Goal: Transaction & Acquisition: Book appointment/travel/reservation

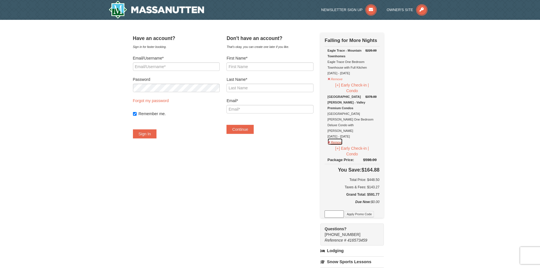
click at [343, 138] on button "Remove" at bounding box center [335, 141] width 15 height 7
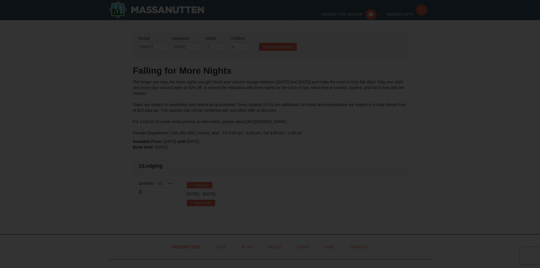
scroll to position [85, 0]
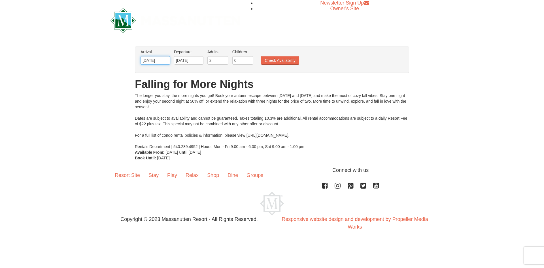
click at [157, 56] on input "10/28/2025" at bounding box center [155, 60] width 29 height 9
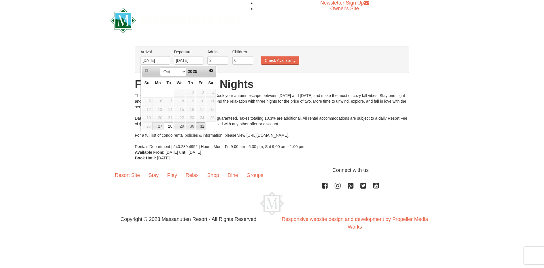
click at [201, 127] on link "31" at bounding box center [201, 126] width 10 height 8
type input "10/31/2025"
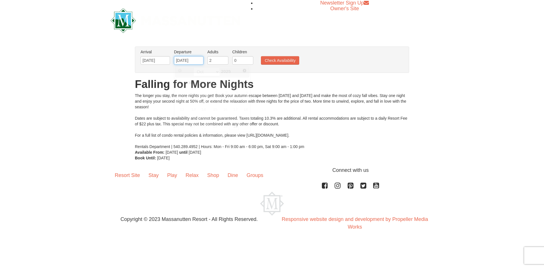
click at [191, 61] on input "10/31/2025" at bounding box center [188, 60] width 29 height 9
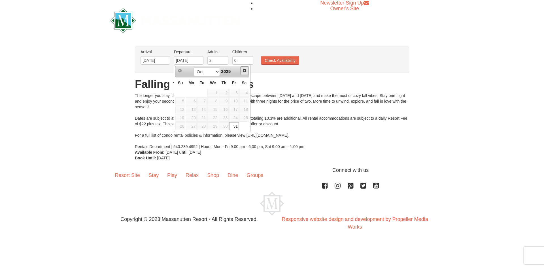
click at [246, 66] on link "Next" at bounding box center [244, 70] width 9 height 9
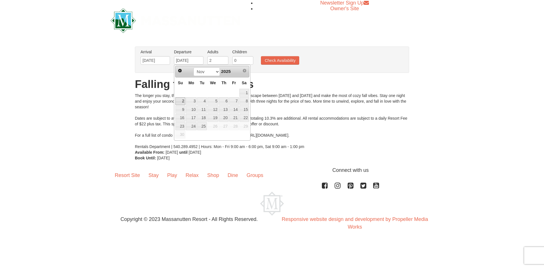
click at [182, 100] on link "2" at bounding box center [181, 101] width 10 height 8
type input "11/02/2025"
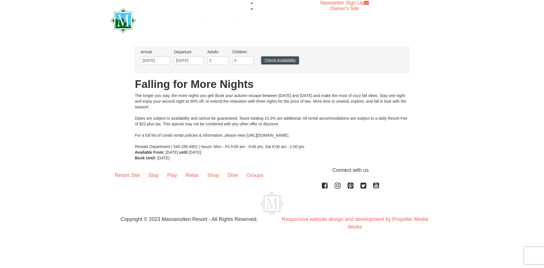
click at [280, 62] on button "Check Availability" at bounding box center [280, 60] width 38 height 9
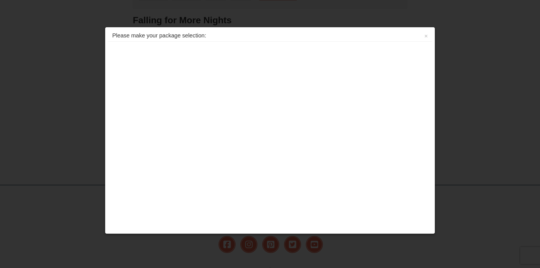
scroll to position [103, 0]
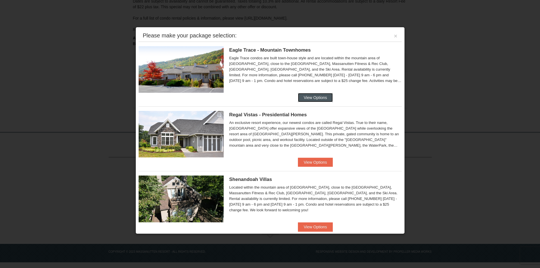
click at [321, 97] on button "View Options" at bounding box center [315, 97] width 35 height 9
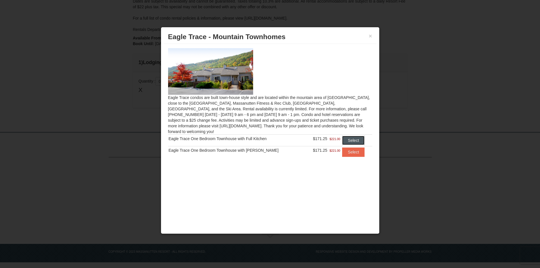
click at [353, 136] on button "Select" at bounding box center [353, 140] width 22 height 9
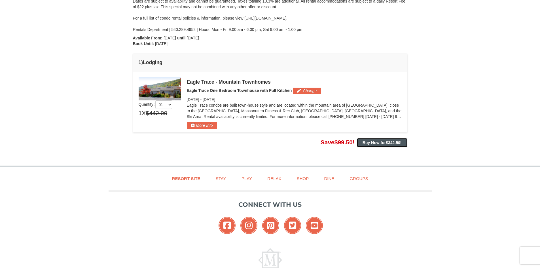
click at [389, 140] on button "Buy Now for $342.50 !" at bounding box center [382, 142] width 50 height 9
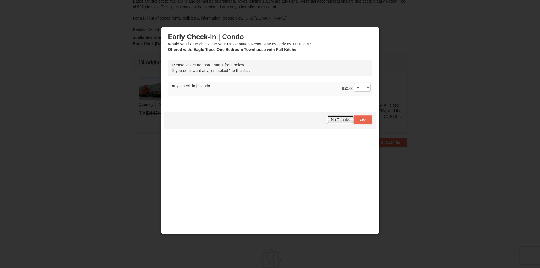
click at [330, 119] on button "No Thanks" at bounding box center [340, 119] width 26 height 9
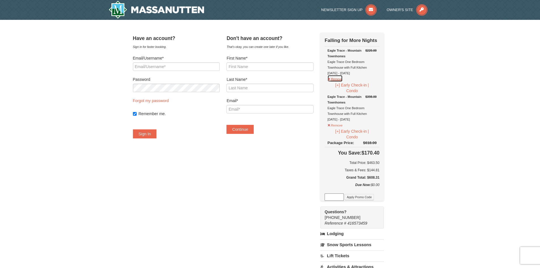
click at [342, 80] on button "Remove" at bounding box center [335, 78] width 15 height 7
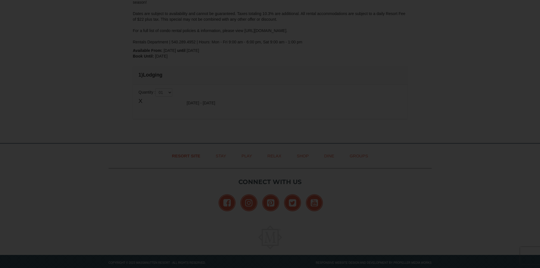
scroll to position [103, 0]
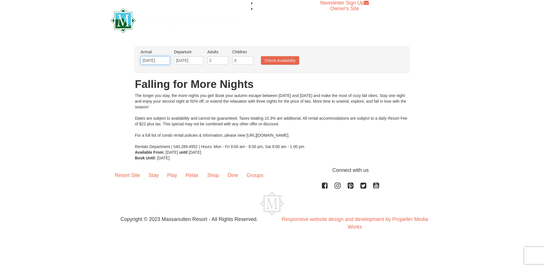
click at [158, 61] on input "10/31/2025" at bounding box center [155, 60] width 29 height 9
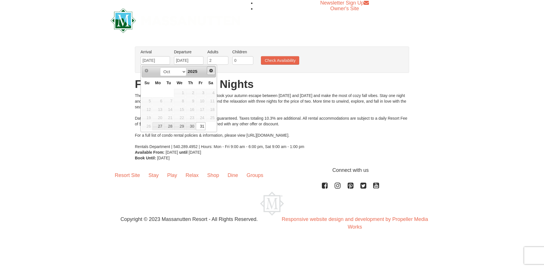
click at [212, 72] on span "Next" at bounding box center [211, 70] width 5 height 5
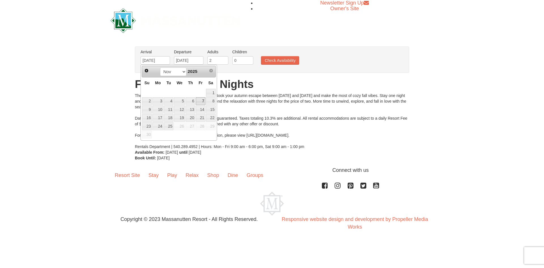
click at [202, 101] on link "7" at bounding box center [201, 101] width 10 height 8
type input "11/07/2025"
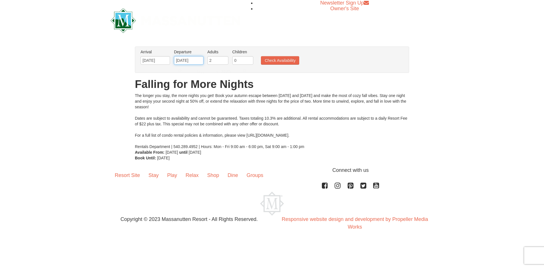
click at [195, 60] on input "11/07/2025" at bounding box center [188, 60] width 29 height 9
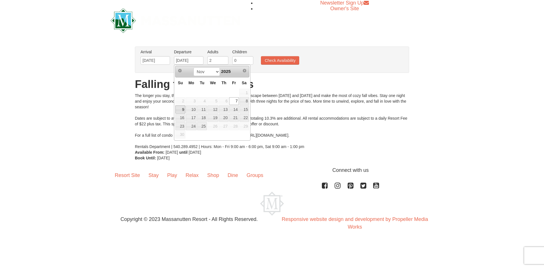
click at [180, 109] on link "9" at bounding box center [181, 109] width 10 height 8
type input "11/09/2025"
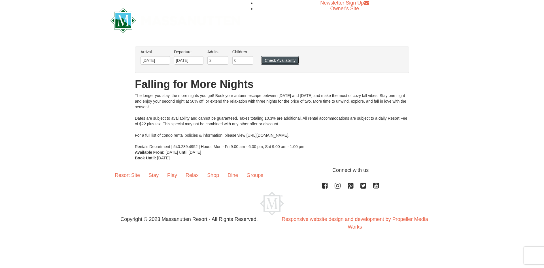
click at [281, 60] on button "Check Availability" at bounding box center [280, 60] width 38 height 9
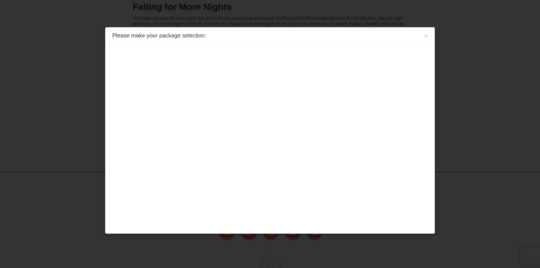
scroll to position [103, 0]
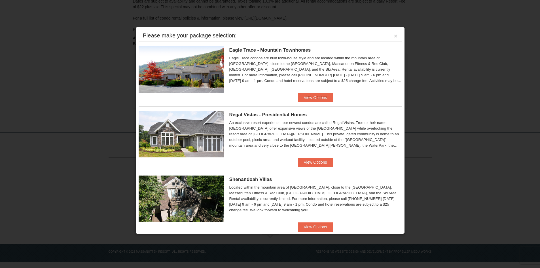
click at [311, 92] on div "Eagle Trace - Mountain Townhomes Eagle Trace One Bedroom Townhouse with Full Ki…" at bounding box center [270, 67] width 263 height 51
click at [326, 94] on button "View Options" at bounding box center [315, 97] width 35 height 9
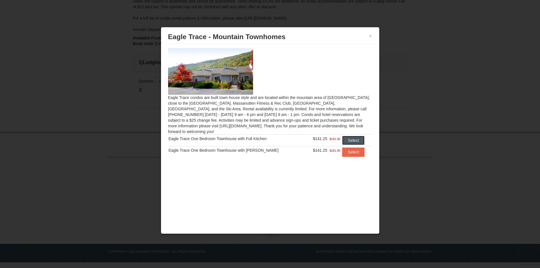
click at [352, 136] on button "Select" at bounding box center [353, 140] width 22 height 9
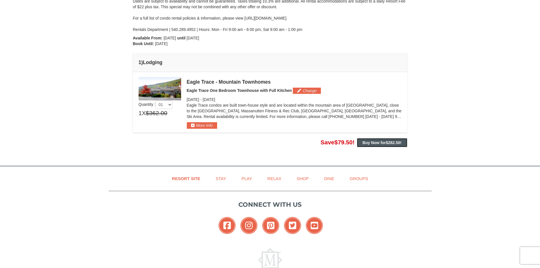
click at [361, 142] on button "Buy Now for $282.50 !" at bounding box center [382, 142] width 50 height 9
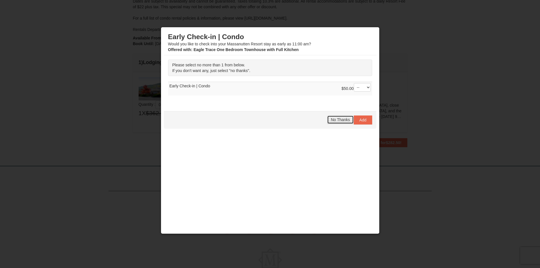
click at [333, 117] on span "No Thanks" at bounding box center [340, 119] width 19 height 5
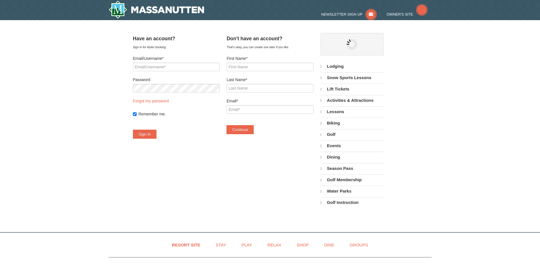
select select "10"
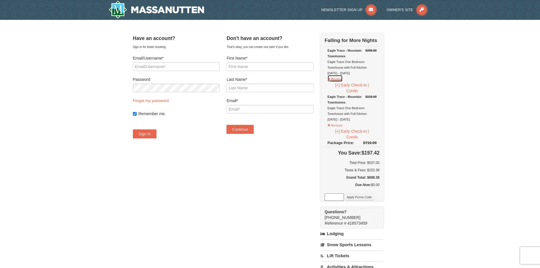
click at [343, 80] on button "Remove" at bounding box center [335, 78] width 15 height 7
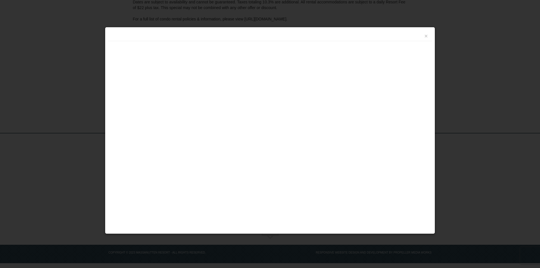
scroll to position [103, 0]
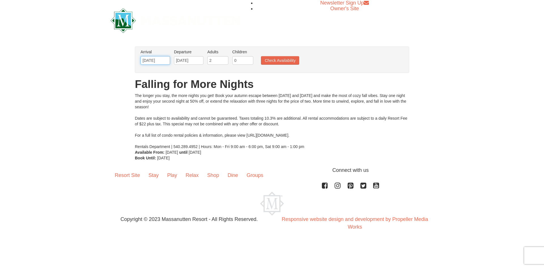
click at [149, 60] on input "11/07/2025" at bounding box center [155, 60] width 29 height 9
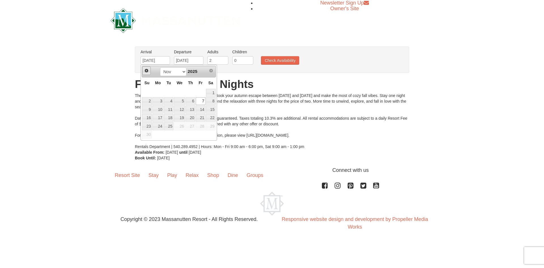
click at [146, 71] on span "Prev" at bounding box center [146, 70] width 5 height 5
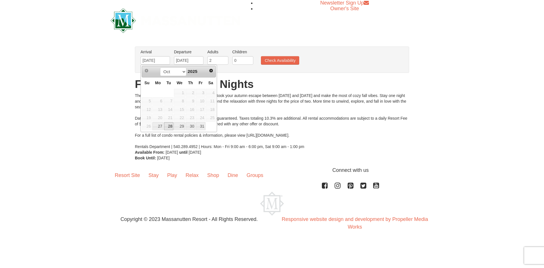
click at [168, 126] on link "28" at bounding box center [169, 126] width 10 height 8
type input "10/28/2025"
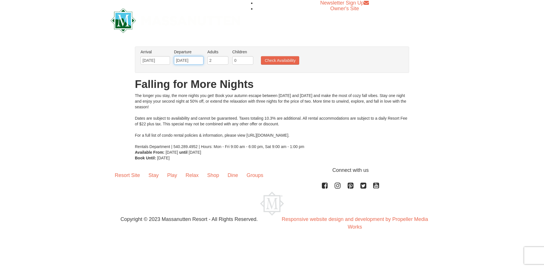
click at [196, 60] on input "11/09/2025" at bounding box center [188, 60] width 29 height 9
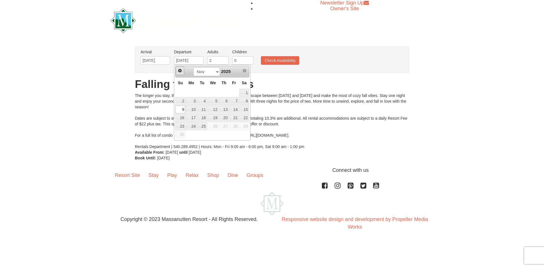
click at [183, 69] on link "Prev" at bounding box center [180, 70] width 9 height 9
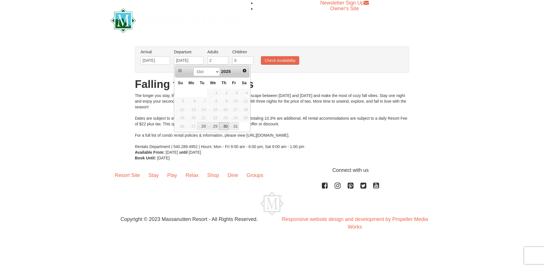
click at [228, 125] on link "30" at bounding box center [224, 126] width 10 height 8
type input "10/30/2025"
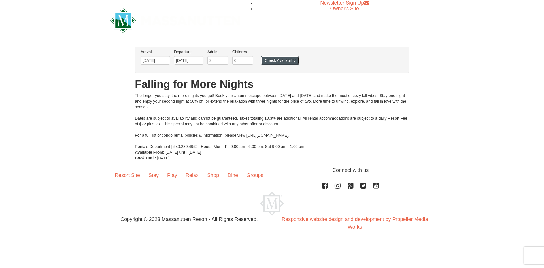
drag, startPoint x: 267, startPoint y: 59, endPoint x: 277, endPoint y: 70, distance: 14.4
click at [267, 59] on button "Check Availability" at bounding box center [280, 60] width 38 height 9
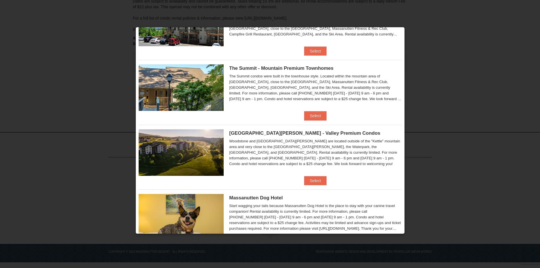
scroll to position [269, 0]
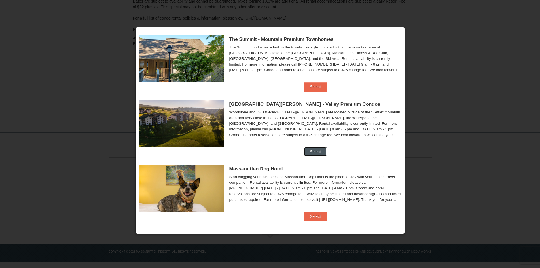
click at [312, 149] on button "Select" at bounding box center [315, 151] width 22 height 9
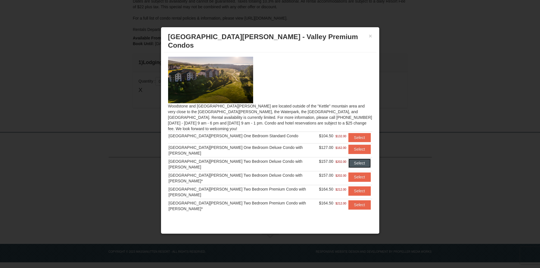
click at [357, 159] on button "Select" at bounding box center [360, 163] width 22 height 9
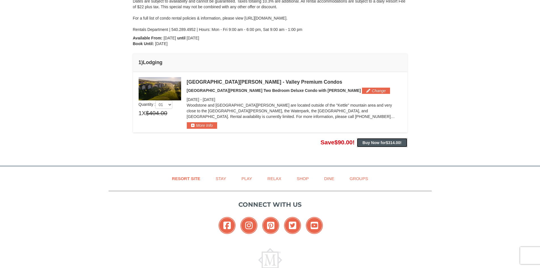
click at [363, 146] on button "Buy Now for $314.00 !" at bounding box center [382, 142] width 50 height 9
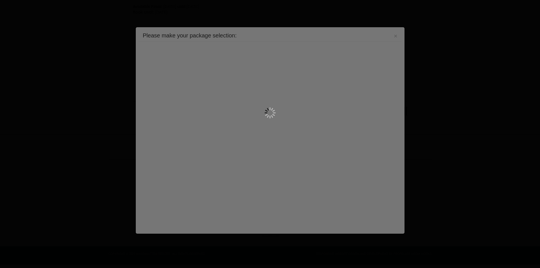
scroll to position [137, 0]
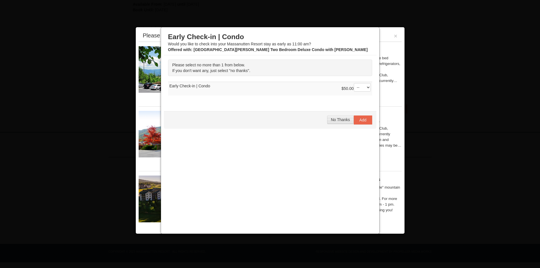
click at [339, 121] on span "No Thanks" at bounding box center [340, 119] width 19 height 5
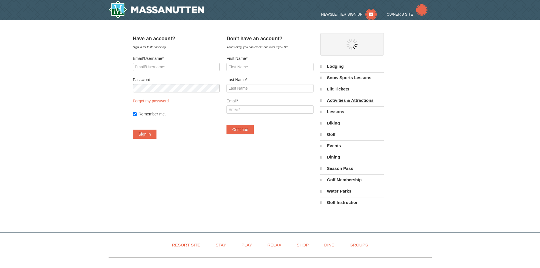
select select "10"
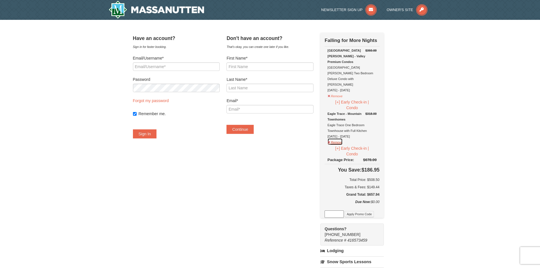
click at [343, 138] on button "Remove" at bounding box center [335, 141] width 15 height 7
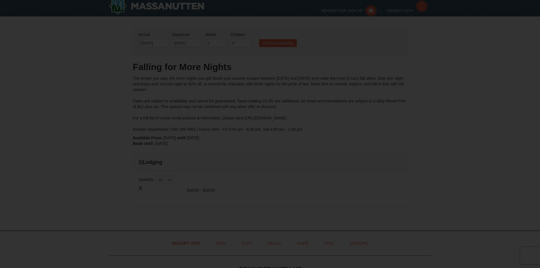
scroll to position [38, 0]
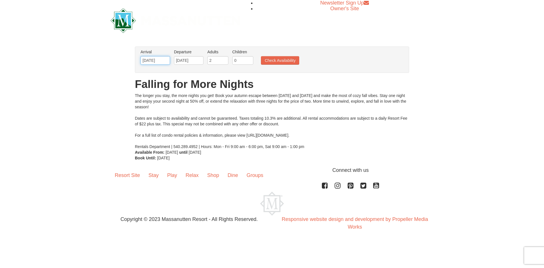
click at [154, 61] on input "10/28/2025" at bounding box center [155, 60] width 29 height 9
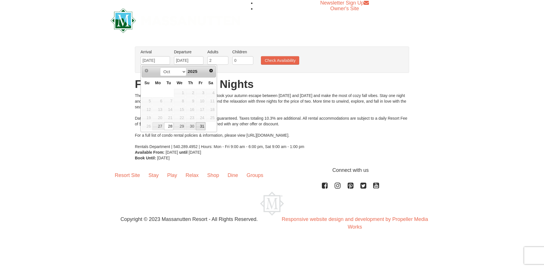
click at [200, 126] on link "31" at bounding box center [201, 126] width 10 height 8
type input "[DATE]"
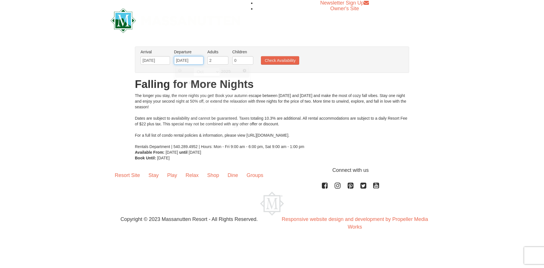
click at [189, 56] on input "[DATE]" at bounding box center [188, 60] width 29 height 9
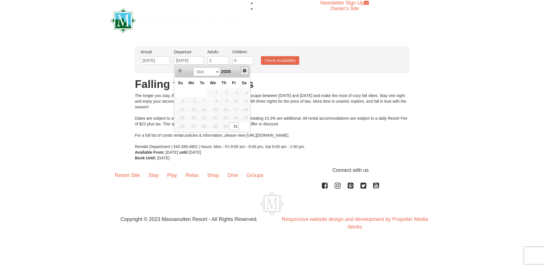
click at [244, 71] on span "Next" at bounding box center [244, 70] width 5 height 5
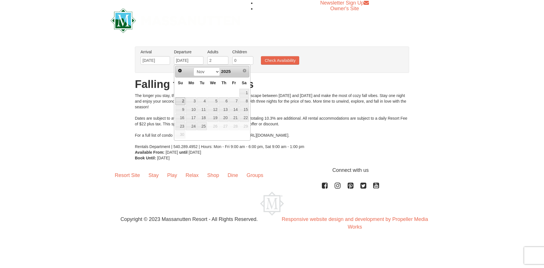
click at [181, 101] on link "2" at bounding box center [181, 101] width 10 height 8
type input "[DATE]"
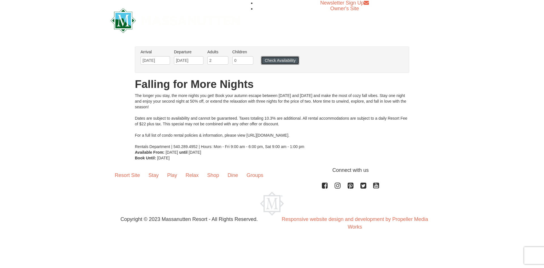
click at [287, 58] on button "Check Availability" at bounding box center [280, 60] width 38 height 9
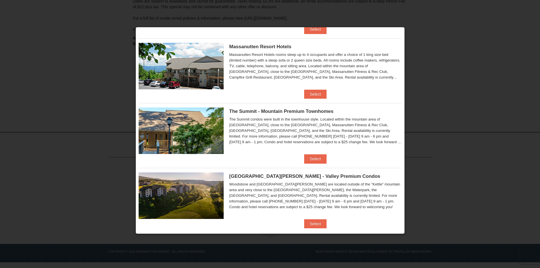
scroll to position [269, 0]
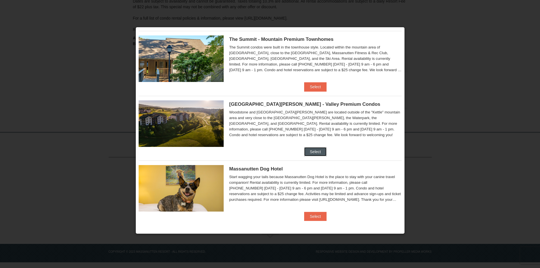
click at [311, 150] on button "Select" at bounding box center [315, 151] width 22 height 9
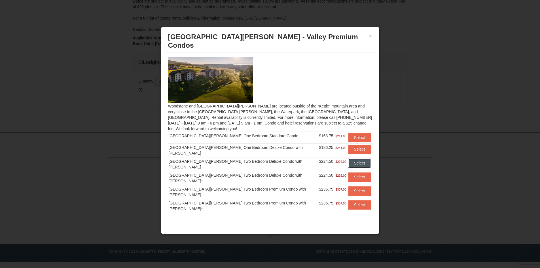
click at [349, 159] on button "Select" at bounding box center [360, 163] width 22 height 9
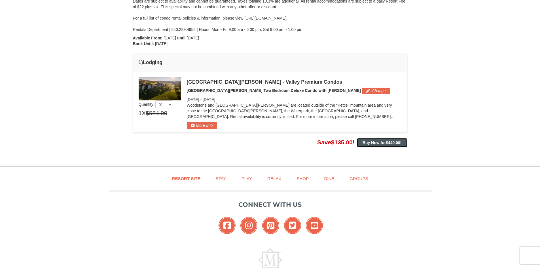
click at [377, 143] on strong "Buy Now for $449.00 !" at bounding box center [382, 142] width 39 height 5
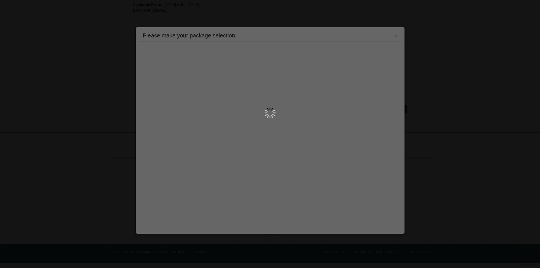
scroll to position [137, 0]
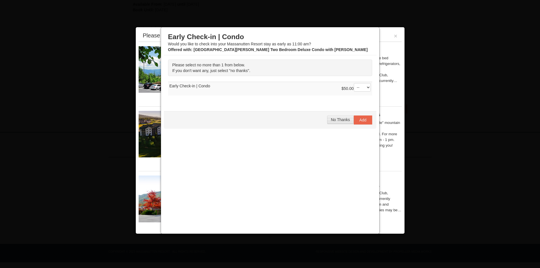
click at [340, 120] on span "No Thanks" at bounding box center [340, 119] width 19 height 5
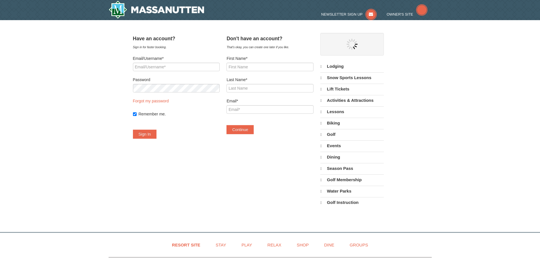
select select "10"
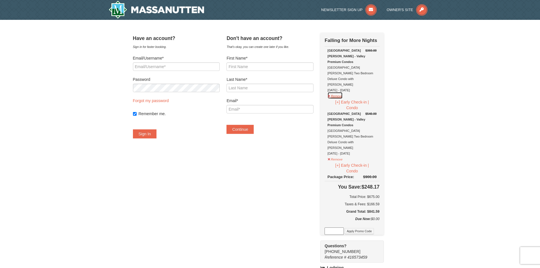
click at [340, 92] on button "Remove" at bounding box center [335, 95] width 15 height 7
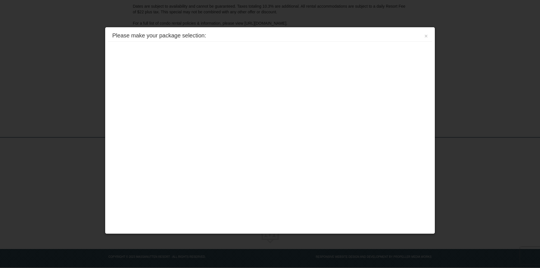
scroll to position [103, 0]
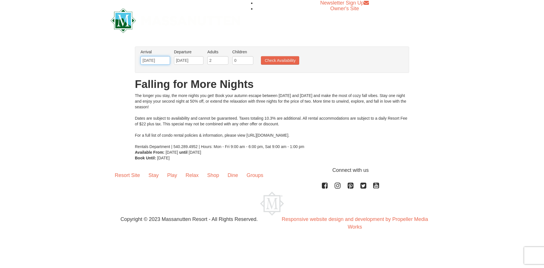
click at [163, 64] on input "10/31/2025" at bounding box center [155, 60] width 29 height 9
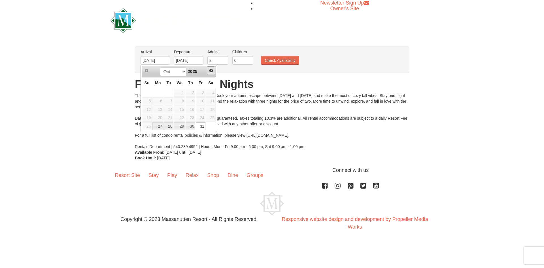
click at [212, 69] on span "Next" at bounding box center [211, 70] width 5 height 5
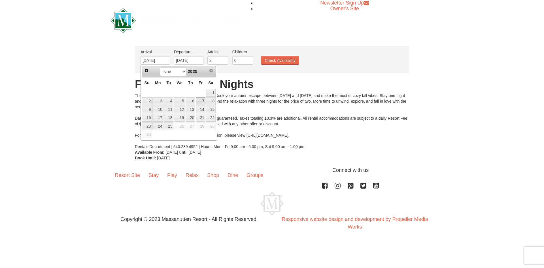
click at [200, 101] on link "7" at bounding box center [201, 101] width 10 height 8
type input "11/07/2025"
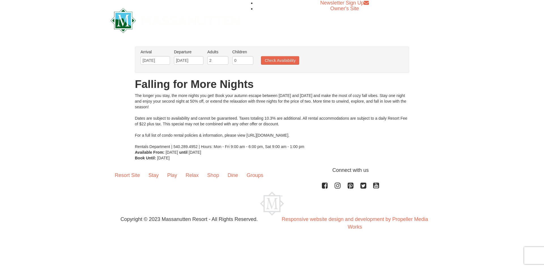
click at [197, 55] on li "Departure Please format dates MM/DD/YYYY Please format dates MM/DD/YYYY 11/07/2…" at bounding box center [189, 58] width 32 height 18
click at [199, 60] on input "11/07/2025" at bounding box center [188, 60] width 29 height 9
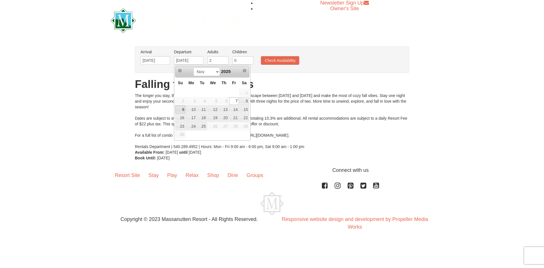
click at [183, 108] on link "9" at bounding box center [181, 109] width 10 height 8
type input "11/09/2025"
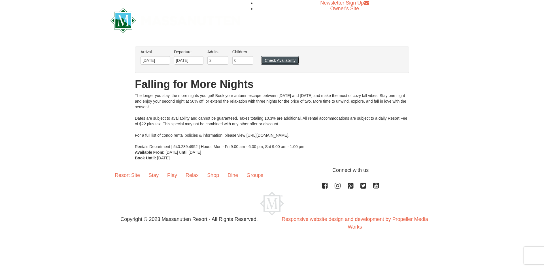
click at [277, 59] on button "Check Availability" at bounding box center [280, 60] width 38 height 9
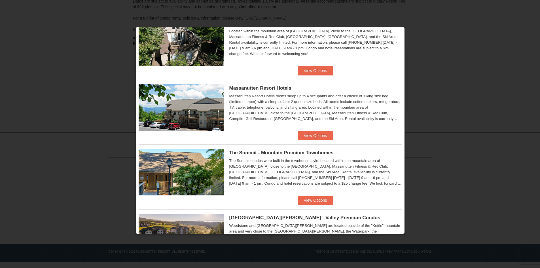
scroll to position [270, 0]
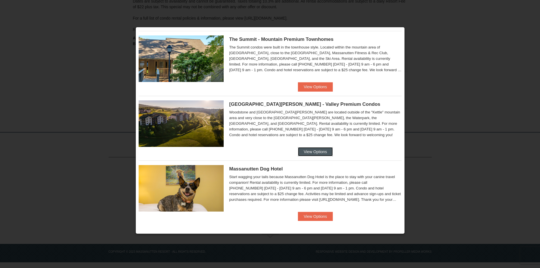
click at [320, 149] on button "View Options" at bounding box center [315, 151] width 35 height 9
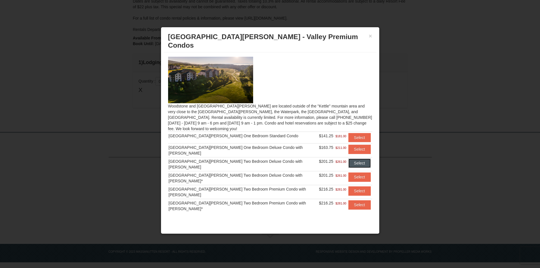
click at [358, 159] on button "Select" at bounding box center [360, 163] width 22 height 9
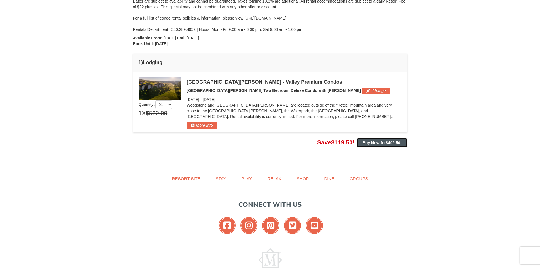
click at [365, 145] on button "Buy Now for $402.50 !" at bounding box center [382, 142] width 50 height 9
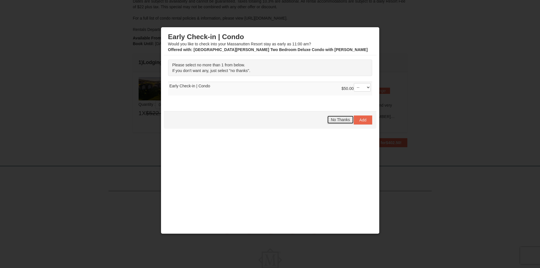
click at [342, 119] on span "No Thanks" at bounding box center [340, 119] width 19 height 5
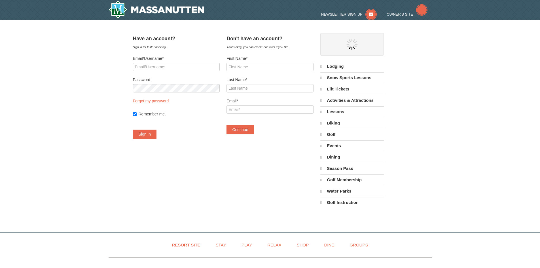
select select "10"
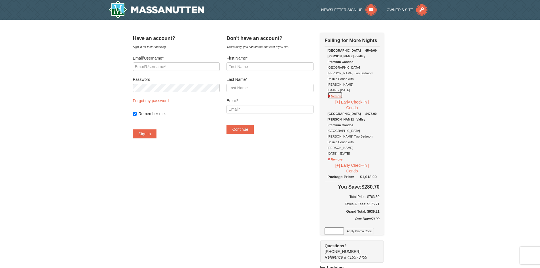
click at [339, 92] on button "Remove" at bounding box center [335, 95] width 15 height 7
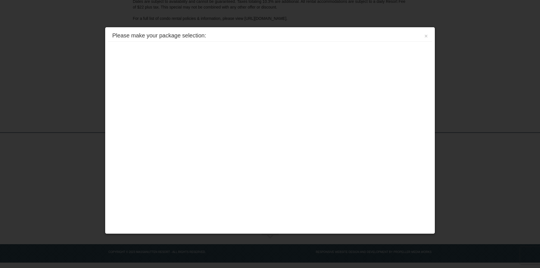
scroll to position [103, 0]
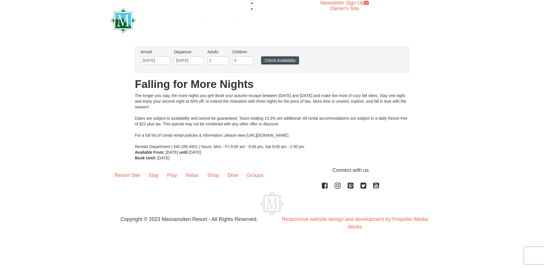
click at [278, 63] on button "Check Availability" at bounding box center [280, 60] width 38 height 9
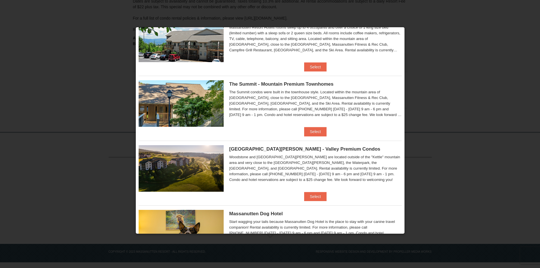
scroll to position [269, 0]
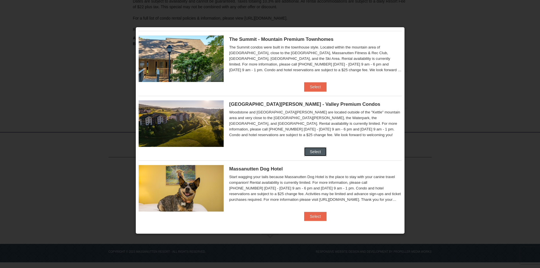
click at [315, 154] on button "Select" at bounding box center [315, 151] width 22 height 9
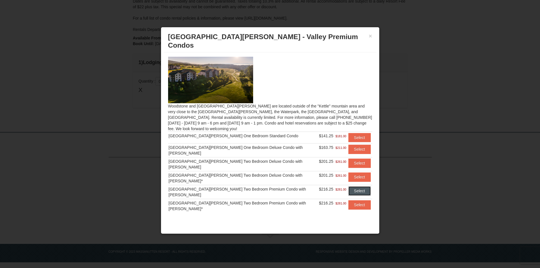
click at [354, 186] on button "Select" at bounding box center [360, 190] width 22 height 9
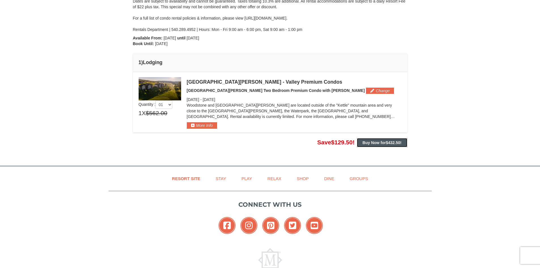
click at [386, 140] on button "Buy Now for $432.50 !" at bounding box center [382, 142] width 50 height 9
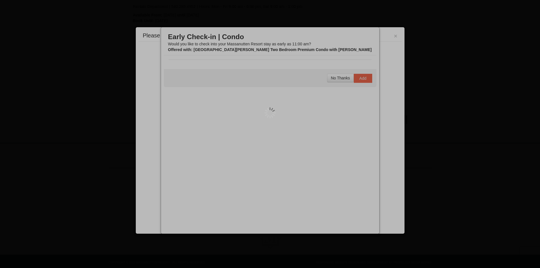
scroll to position [137, 0]
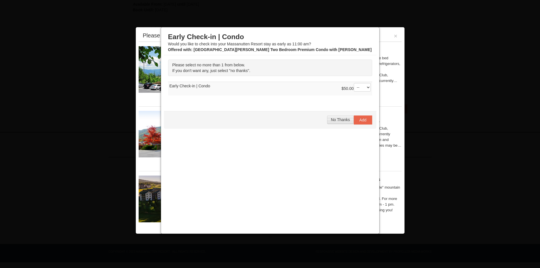
click at [338, 119] on span "No Thanks" at bounding box center [340, 119] width 19 height 5
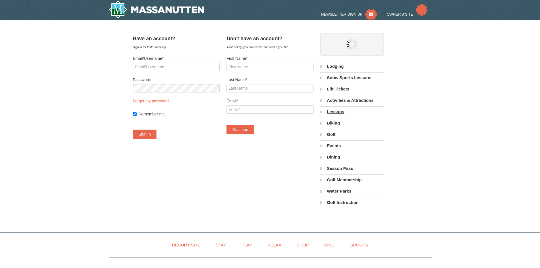
select select "10"
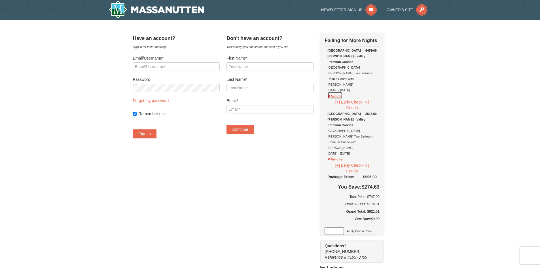
click at [339, 92] on button "Remove" at bounding box center [335, 95] width 15 height 7
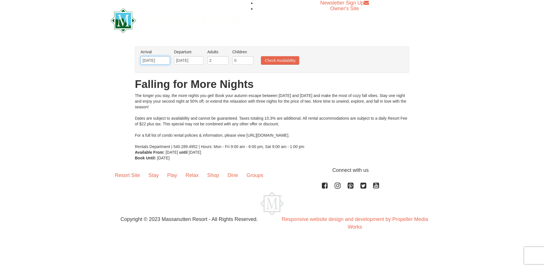
click at [159, 64] on input "11/07/2025" at bounding box center [155, 60] width 29 height 9
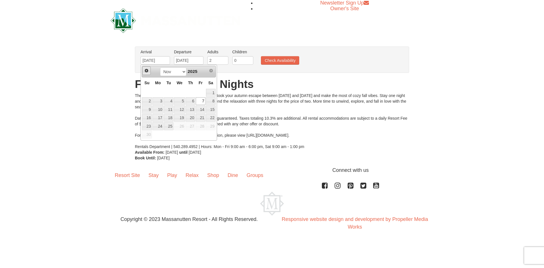
click at [145, 70] on span "Prev" at bounding box center [146, 70] width 5 height 5
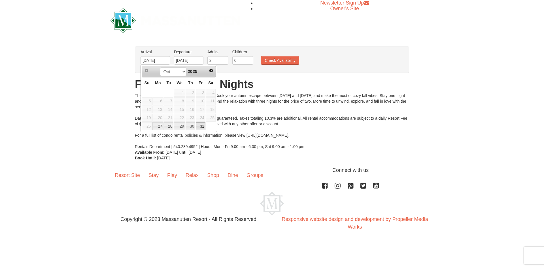
click at [202, 126] on link "31" at bounding box center [201, 126] width 10 height 8
type input "[DATE]"
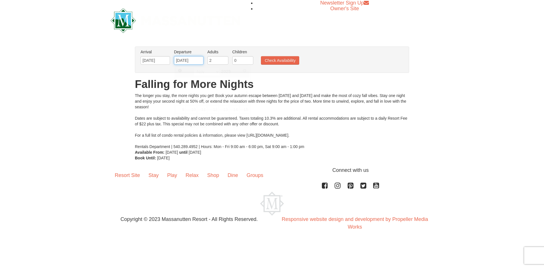
click at [197, 59] on input "11/09/2025" at bounding box center [188, 60] width 29 height 9
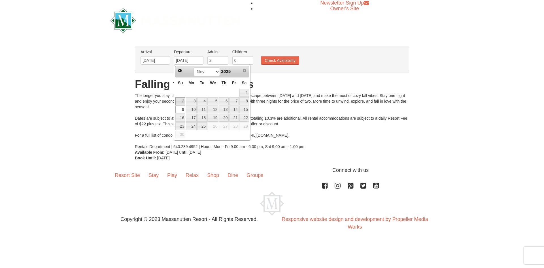
click at [181, 99] on link "2" at bounding box center [181, 101] width 10 height 8
type input "[DATE]"
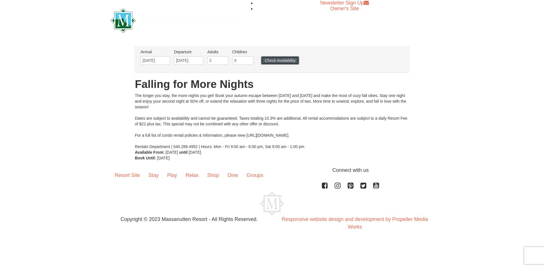
drag, startPoint x: 277, startPoint y: 59, endPoint x: 267, endPoint y: 59, distance: 9.6
click at [277, 58] on button "Check Availability" at bounding box center [280, 60] width 38 height 9
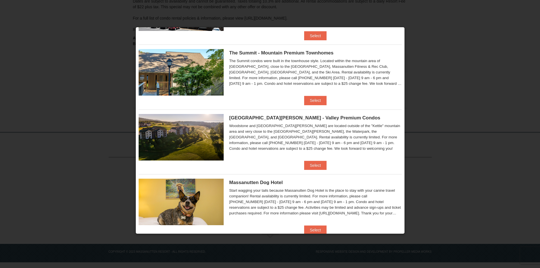
scroll to position [269, 0]
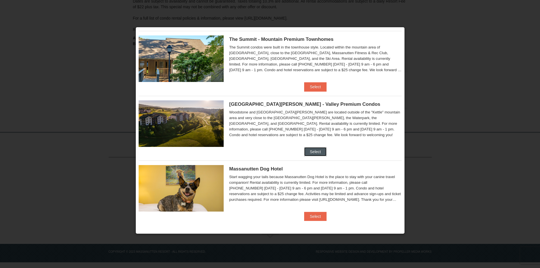
click at [314, 154] on button "Select" at bounding box center [315, 151] width 22 height 9
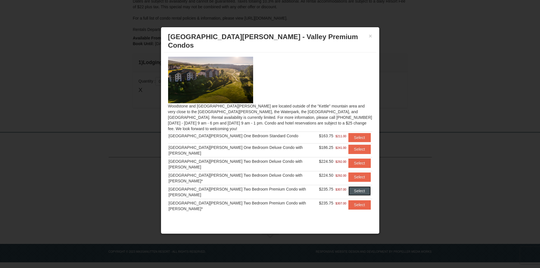
click at [362, 186] on button "Select" at bounding box center [360, 190] width 22 height 9
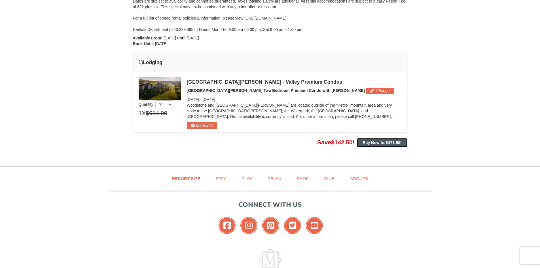
click at [373, 147] on button "Buy Now for $471.50 !" at bounding box center [382, 142] width 50 height 9
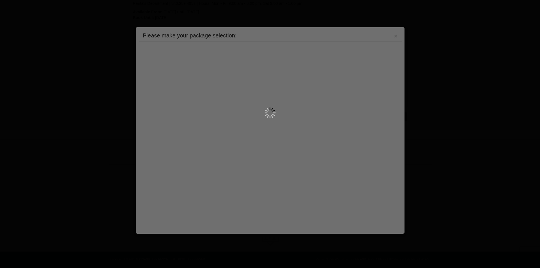
scroll to position [137, 0]
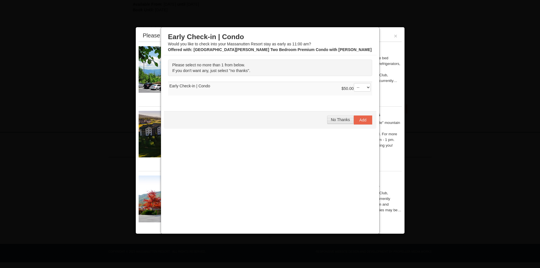
click at [340, 117] on span "No Thanks" at bounding box center [340, 119] width 19 height 5
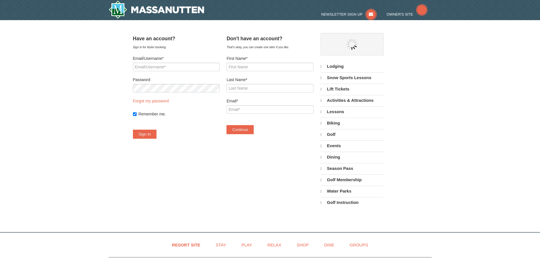
select select "10"
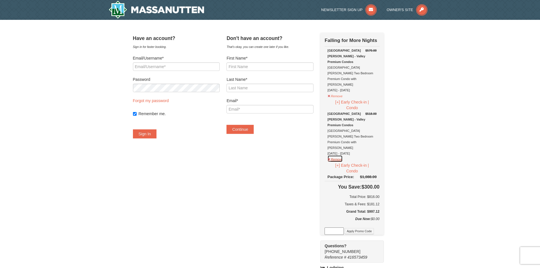
click at [342, 155] on button "Remove" at bounding box center [335, 158] width 15 height 7
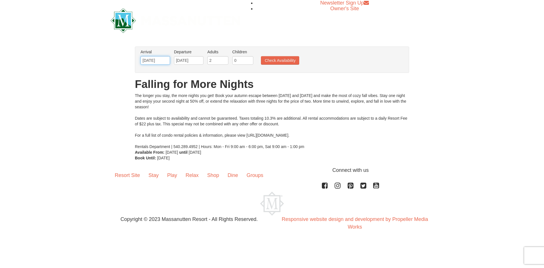
click at [160, 63] on input "10/31/2025" at bounding box center [155, 60] width 29 height 9
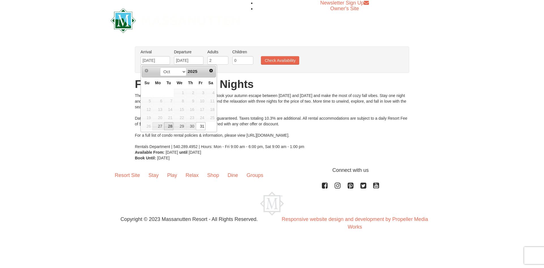
click at [168, 125] on link "28" at bounding box center [169, 126] width 10 height 8
type input "10/28/2025"
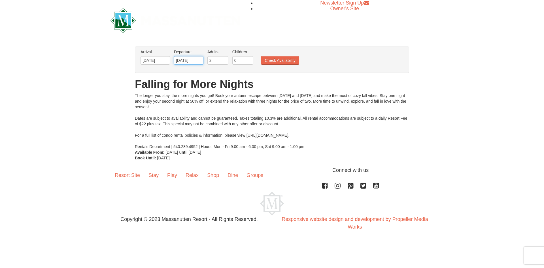
click at [188, 57] on input "11/02/2025" at bounding box center [188, 60] width 29 height 9
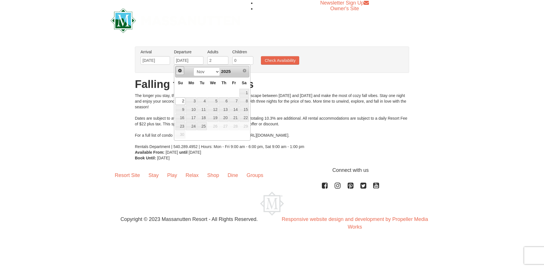
click at [179, 70] on span "Prev" at bounding box center [180, 70] width 5 height 5
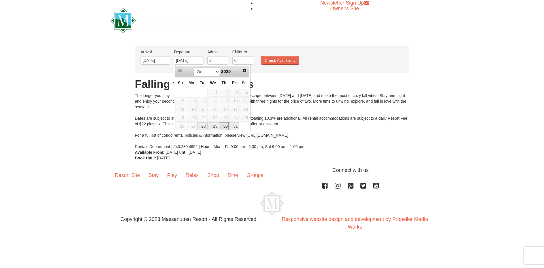
click at [226, 127] on link "30" at bounding box center [224, 126] width 10 height 8
type input "10/30/2025"
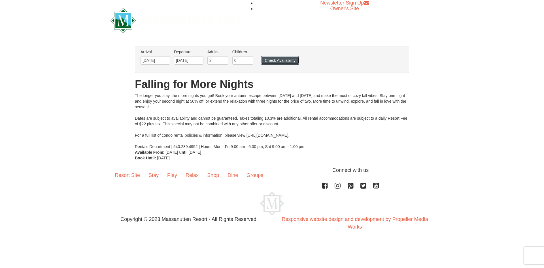
click at [270, 61] on button "Check Availability" at bounding box center [280, 60] width 38 height 9
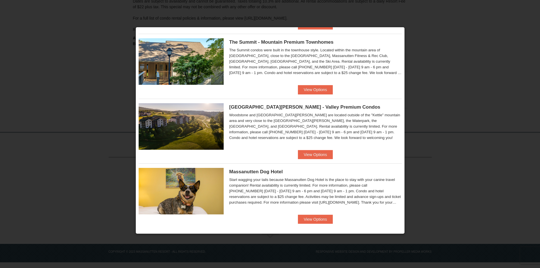
scroll to position [270, 0]
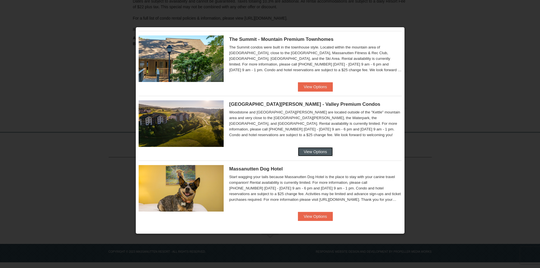
click at [312, 154] on button "View Options" at bounding box center [315, 151] width 35 height 9
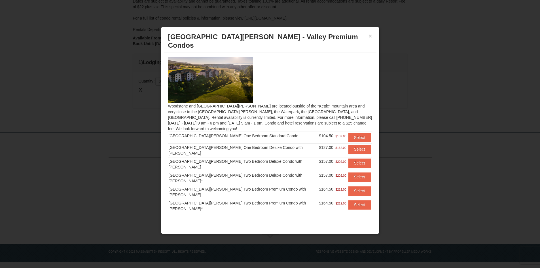
click at [354, 199] on td "Select" at bounding box center [359, 206] width 25 height 14
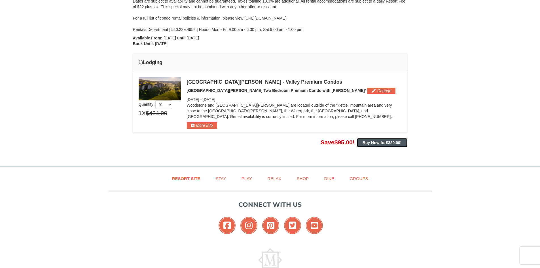
click at [375, 142] on strong "Buy Now for $329.00 !" at bounding box center [382, 142] width 39 height 5
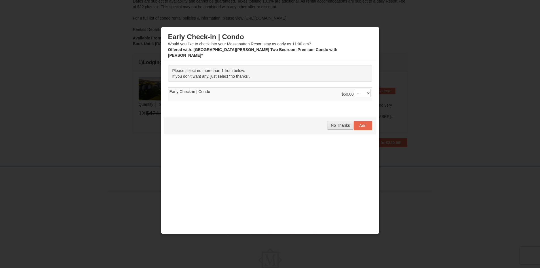
click at [331, 124] on div "No Thanks Add" at bounding box center [270, 126] width 213 height 18
click at [338, 123] on span "No Thanks" at bounding box center [340, 125] width 19 height 5
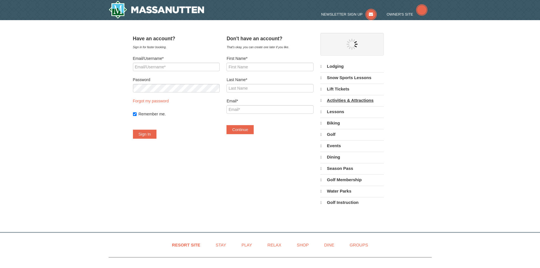
select select "10"
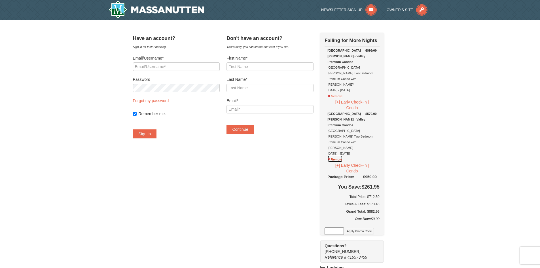
click at [341, 155] on button "Remove" at bounding box center [335, 158] width 15 height 7
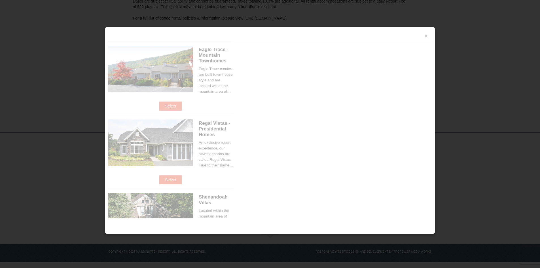
scroll to position [103, 0]
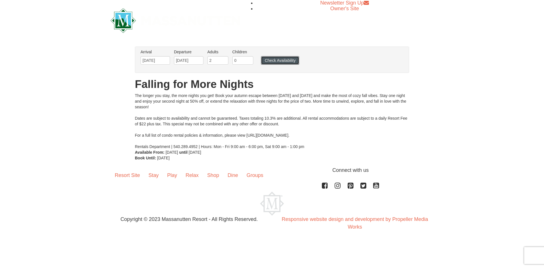
click at [284, 62] on button "Check Availability" at bounding box center [280, 60] width 38 height 9
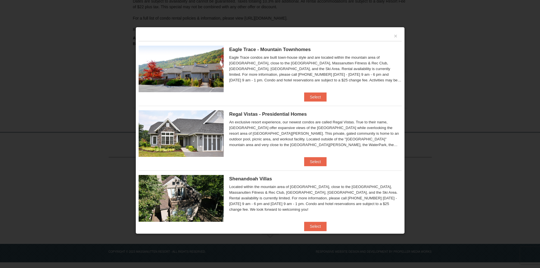
scroll to position [151, 0]
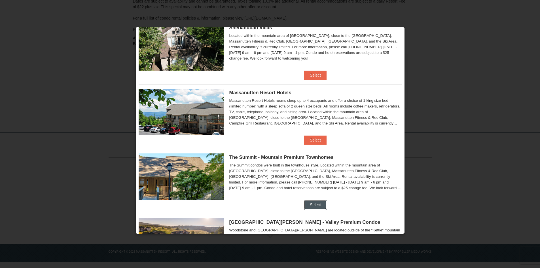
click at [317, 206] on button "Select" at bounding box center [315, 204] width 22 height 9
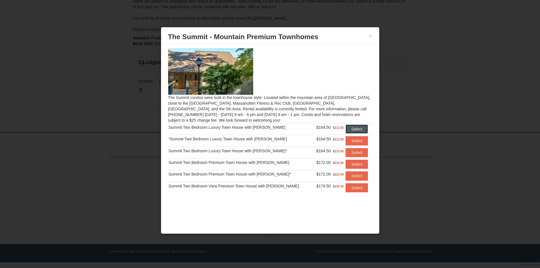
click at [351, 127] on button "Select" at bounding box center [357, 128] width 22 height 9
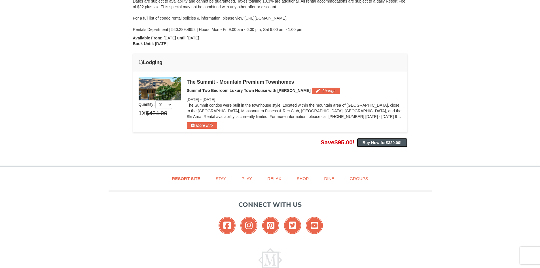
click at [388, 140] on button "Buy Now for $329.00 !" at bounding box center [382, 142] width 50 height 9
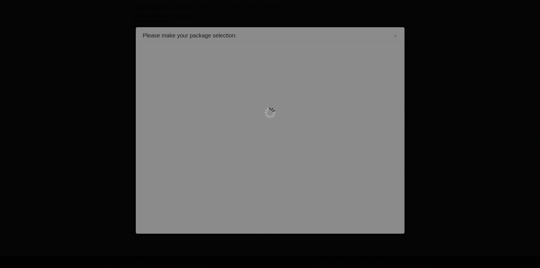
scroll to position [137, 0]
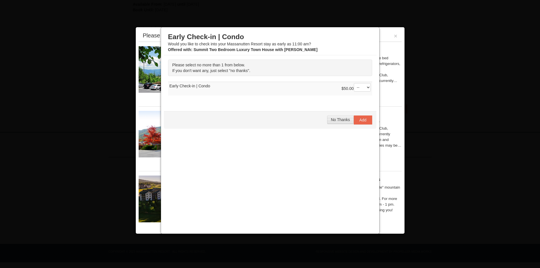
click at [335, 123] on button "No Thanks" at bounding box center [340, 119] width 26 height 9
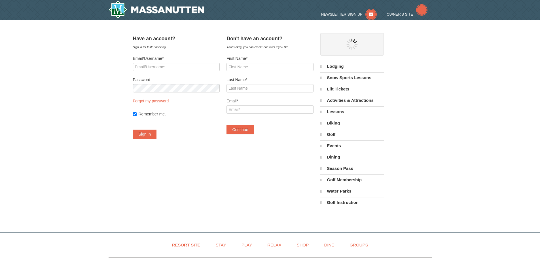
select select "10"
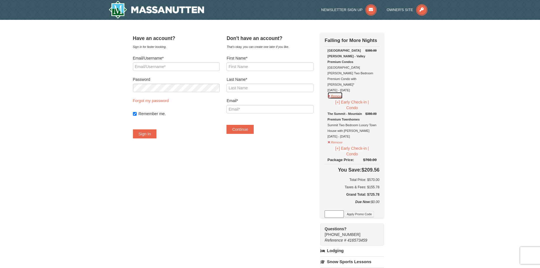
click at [341, 92] on button "Remove" at bounding box center [335, 95] width 15 height 7
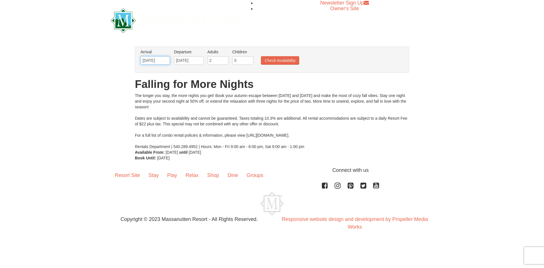
click at [165, 58] on input "10/28/2025" at bounding box center [155, 60] width 29 height 9
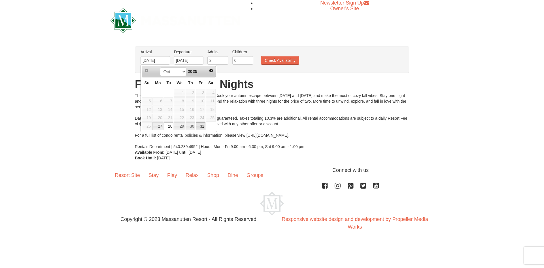
click at [201, 125] on link "31" at bounding box center [201, 126] width 10 height 8
type input "[DATE]"
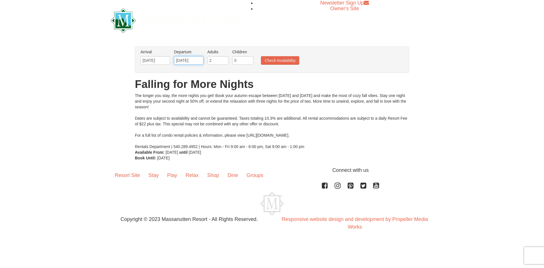
click at [185, 59] on input "[DATE]" at bounding box center [188, 60] width 29 height 9
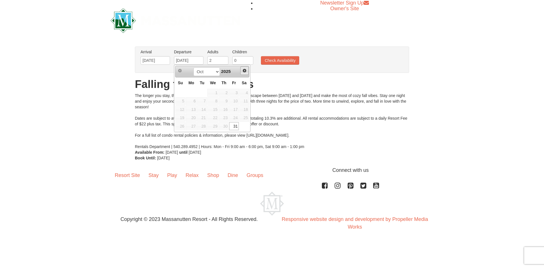
click at [244, 70] on span "Next" at bounding box center [244, 70] width 5 height 5
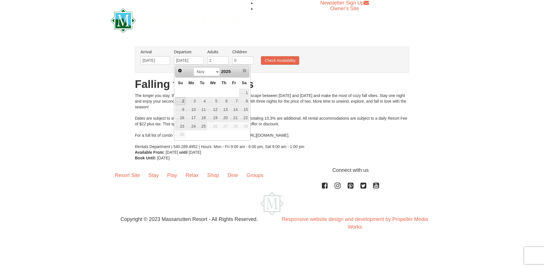
click at [179, 102] on link "2" at bounding box center [181, 101] width 10 height 8
type input "[DATE]"
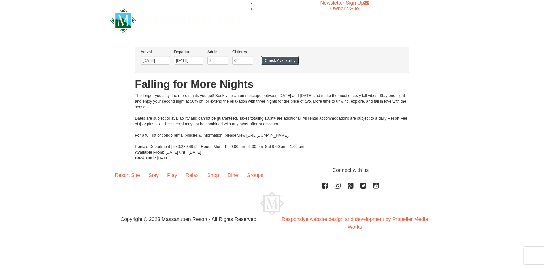
click at [277, 61] on button "Check Availability" at bounding box center [280, 60] width 38 height 9
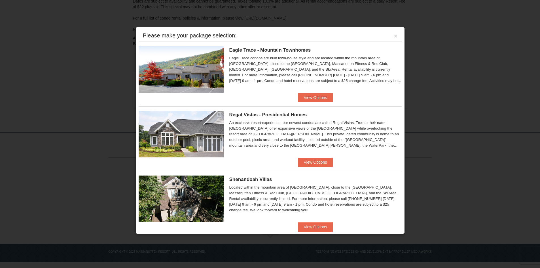
scroll to position [151, 0]
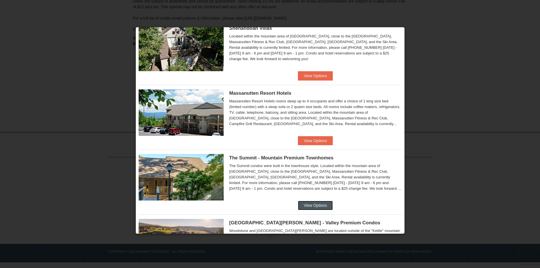
click at [308, 205] on button "View Options" at bounding box center [315, 205] width 35 height 9
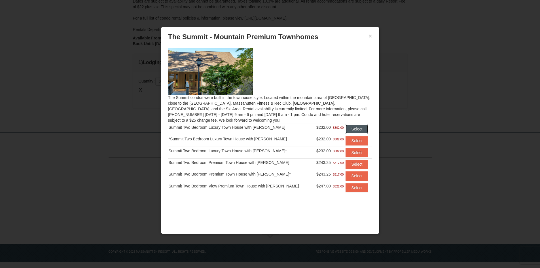
click at [346, 127] on button "Select" at bounding box center [357, 128] width 22 height 9
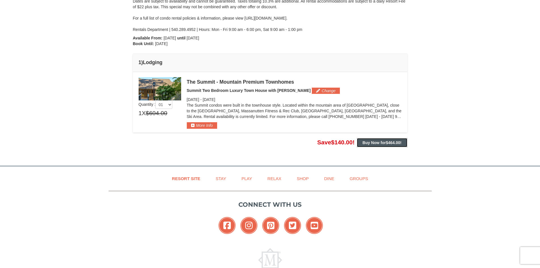
click at [375, 143] on strong "Buy Now for $464.00 !" at bounding box center [382, 142] width 39 height 5
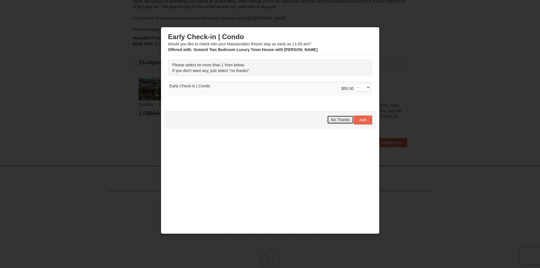
click at [331, 121] on span "No Thanks" at bounding box center [340, 119] width 19 height 5
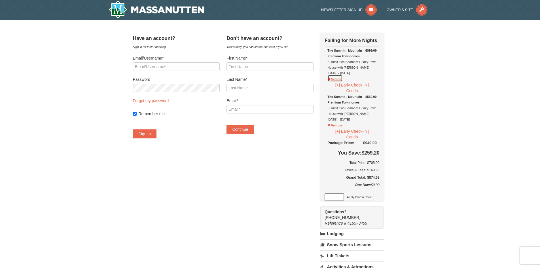
click at [341, 79] on button "Remove" at bounding box center [335, 78] width 15 height 7
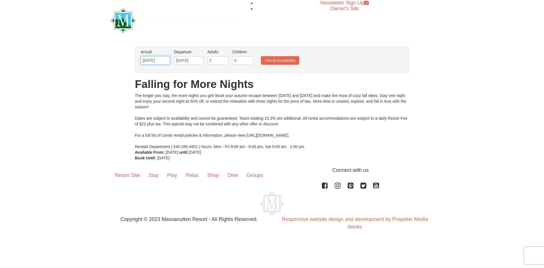
click at [164, 62] on input "10/31/2025" at bounding box center [155, 60] width 29 height 9
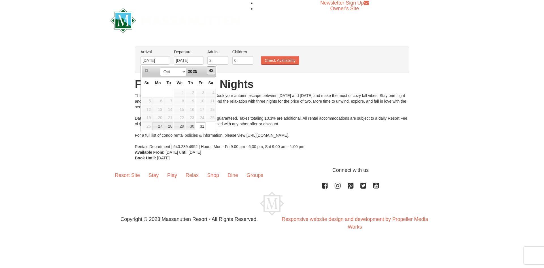
click at [211, 72] on span "Next" at bounding box center [211, 70] width 5 height 5
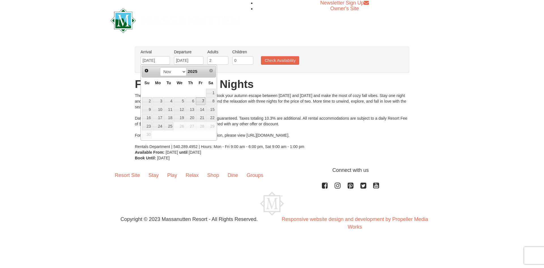
click at [202, 101] on link "7" at bounding box center [201, 101] width 10 height 8
type input "11/07/2025"
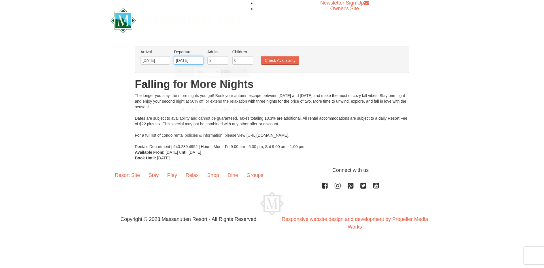
click at [193, 60] on input "11/07/2025" at bounding box center [188, 60] width 29 height 9
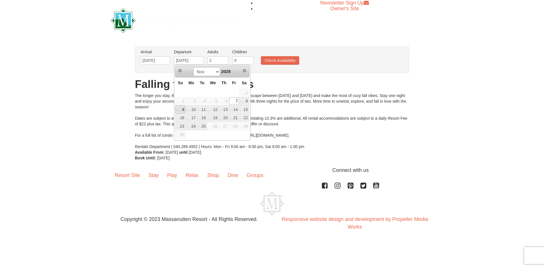
click at [180, 109] on link "9" at bounding box center [181, 109] width 10 height 8
type input "[DATE]"
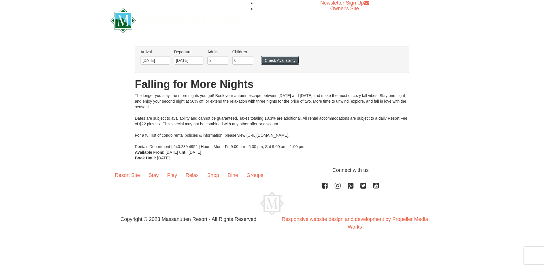
click at [281, 58] on button "Check Availability" at bounding box center [280, 60] width 38 height 9
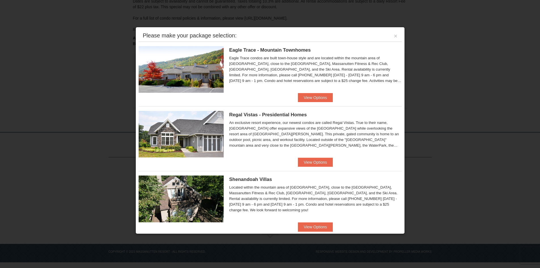
scroll to position [151, 0]
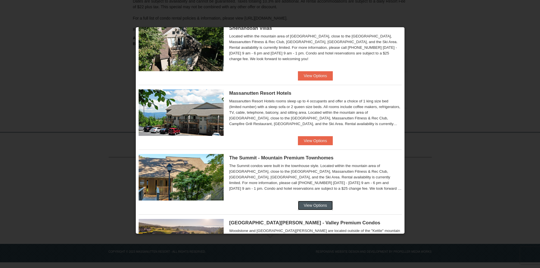
click at [310, 206] on button "View Options" at bounding box center [315, 205] width 35 height 9
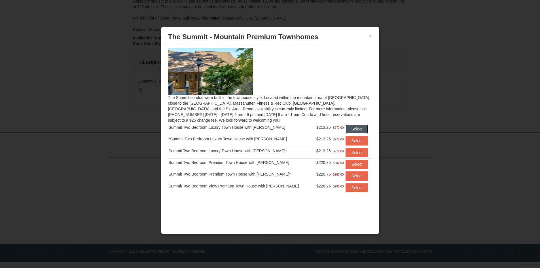
click at [350, 130] on button "Select" at bounding box center [357, 128] width 22 height 9
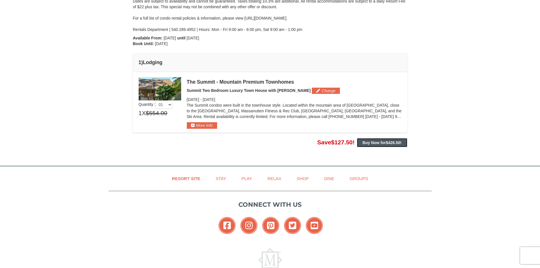
click at [382, 142] on strong "Buy Now for $426.50 !" at bounding box center [382, 142] width 39 height 5
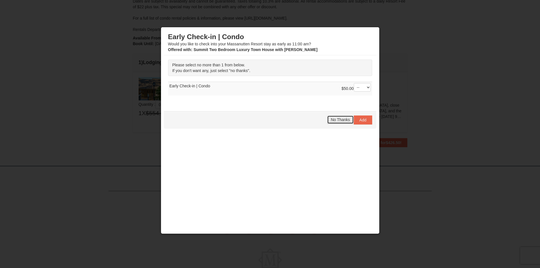
click at [340, 122] on span "No Thanks" at bounding box center [340, 119] width 19 height 5
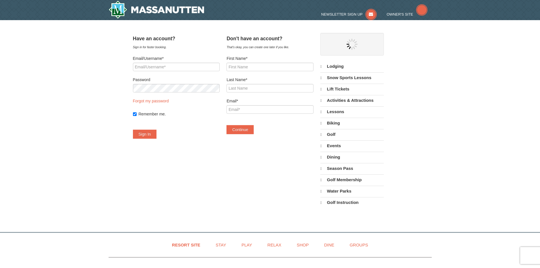
select select "10"
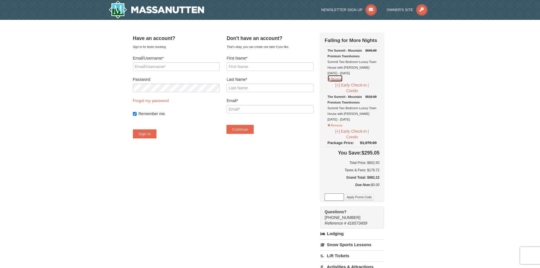
click at [341, 80] on button "Remove" at bounding box center [335, 78] width 15 height 7
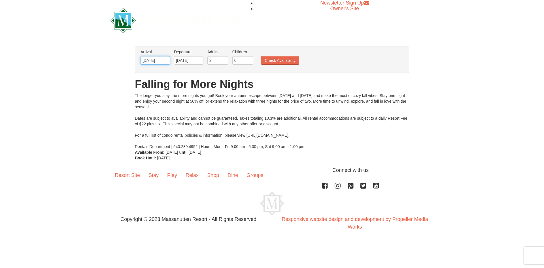
click at [155, 62] on input "11/07/2025" at bounding box center [155, 60] width 29 height 9
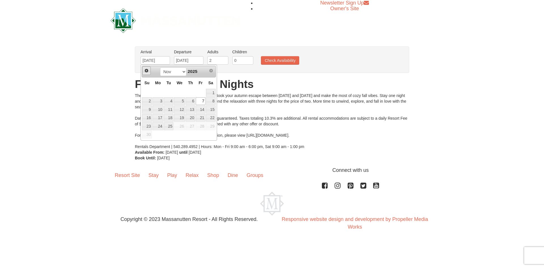
click at [146, 69] on span "Prev" at bounding box center [146, 70] width 5 height 5
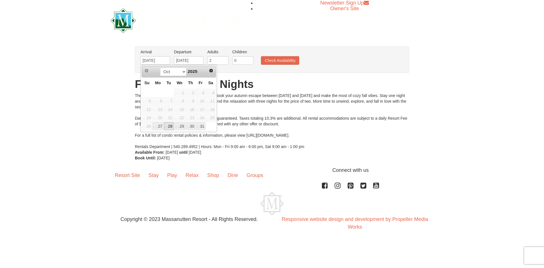
click at [169, 126] on link "28" at bounding box center [169, 126] width 10 height 8
type input "[DATE]"
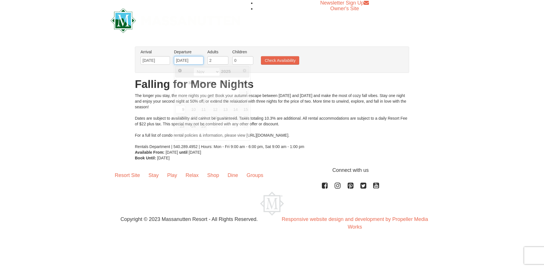
drag, startPoint x: 194, startPoint y: 61, endPoint x: 213, endPoint y: 87, distance: 32.4
click at [194, 61] on input "11/09/2025" at bounding box center [188, 60] width 29 height 9
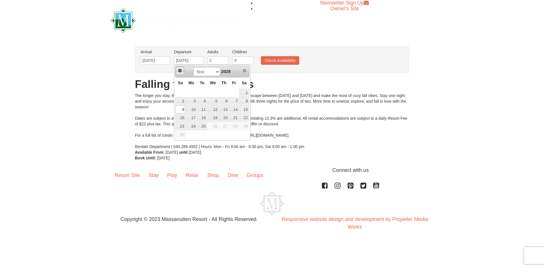
click at [179, 70] on span "Prev" at bounding box center [180, 70] width 5 height 5
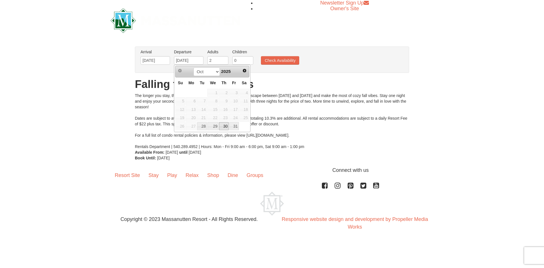
click at [225, 126] on link "30" at bounding box center [224, 126] width 10 height 8
type input "[DATE]"
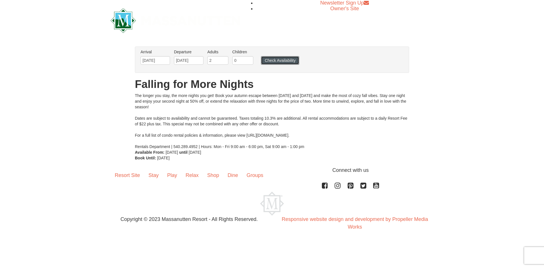
click at [286, 58] on button "Check Availability" at bounding box center [280, 60] width 38 height 9
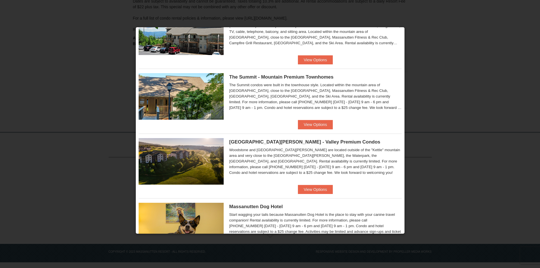
scroll to position [270, 0]
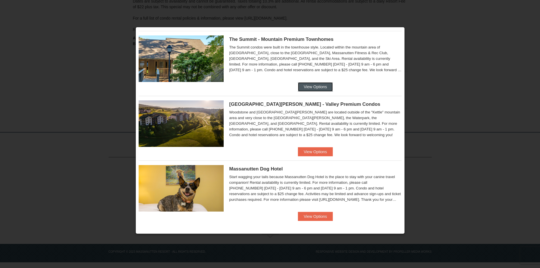
click at [309, 83] on button "View Options" at bounding box center [315, 86] width 35 height 9
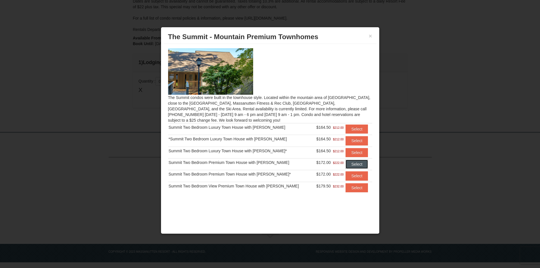
click at [352, 164] on button "Select" at bounding box center [357, 164] width 22 height 9
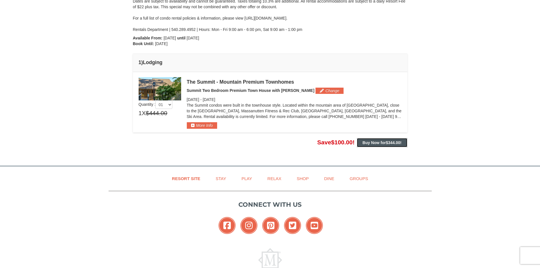
click at [378, 141] on strong "Buy Now for $344.00 !" at bounding box center [382, 142] width 39 height 5
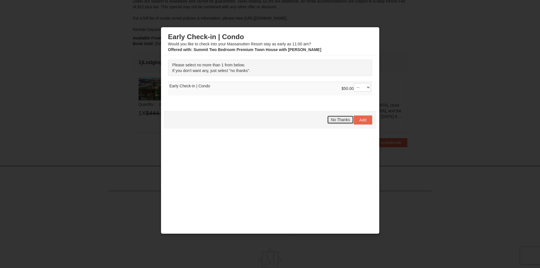
click at [336, 121] on span "No Thanks" at bounding box center [340, 119] width 19 height 5
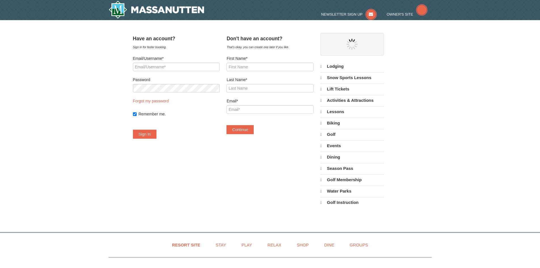
select select "10"
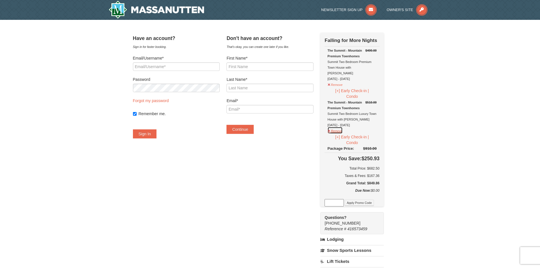
click at [343, 127] on button "Remove" at bounding box center [335, 130] width 15 height 7
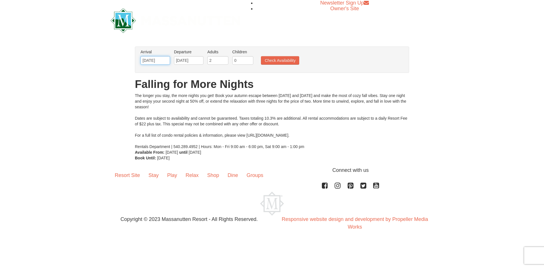
click at [164, 58] on input "10/28/2025" at bounding box center [155, 60] width 29 height 9
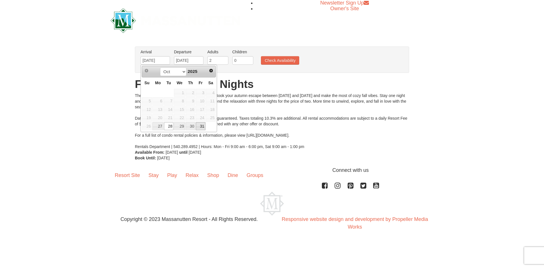
click at [200, 126] on link "31" at bounding box center [201, 126] width 10 height 8
type input "10/31/2025"
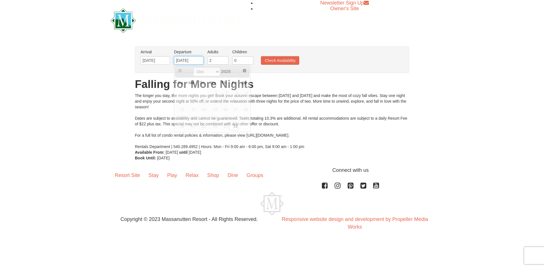
click at [199, 61] on input "[DATE]" at bounding box center [188, 60] width 29 height 9
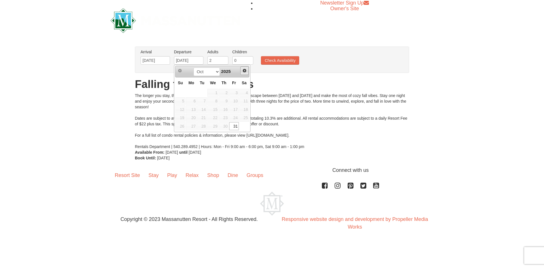
click at [244, 70] on span "Next" at bounding box center [244, 70] width 5 height 5
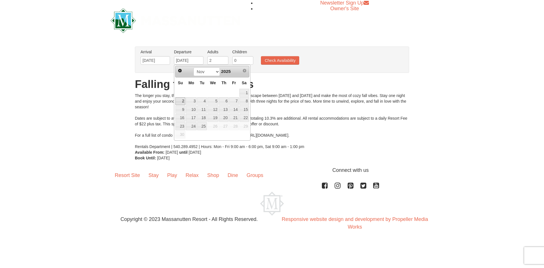
click at [178, 101] on link "2" at bounding box center [181, 101] width 10 height 8
type input "11/02/2025"
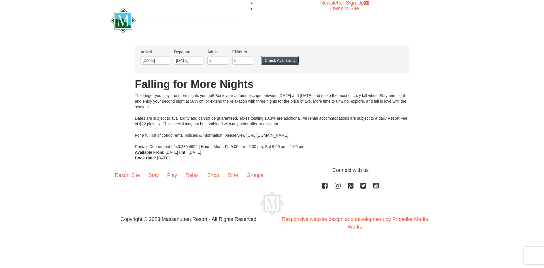
click at [268, 61] on button "Check Availability" at bounding box center [280, 60] width 38 height 9
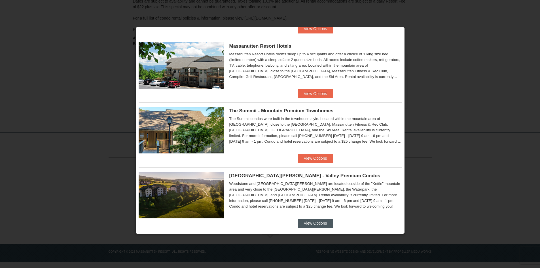
scroll to position [270, 0]
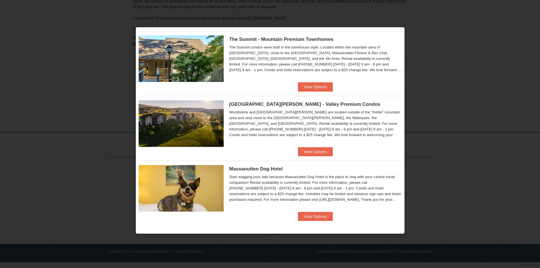
click at [305, 82] on div "The Summit - Mountain Premium Townhomes The Summit condos were built in the tow…" at bounding box center [270, 56] width 263 height 51
click at [304, 88] on button "View Options" at bounding box center [315, 86] width 35 height 9
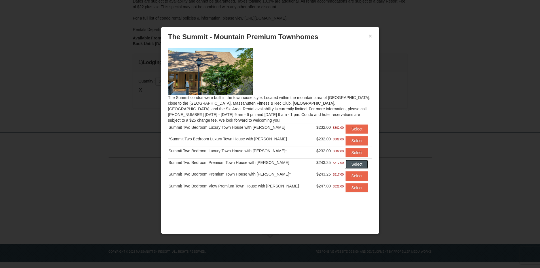
click at [349, 164] on button "Select" at bounding box center [357, 164] width 22 height 9
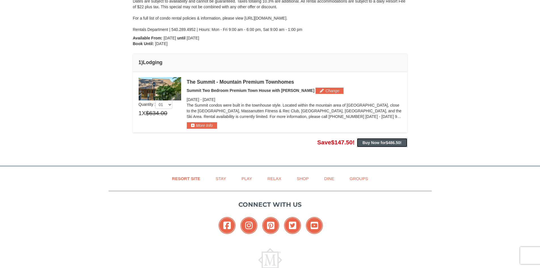
click at [381, 141] on strong "Buy Now for $486.50 !" at bounding box center [382, 142] width 39 height 5
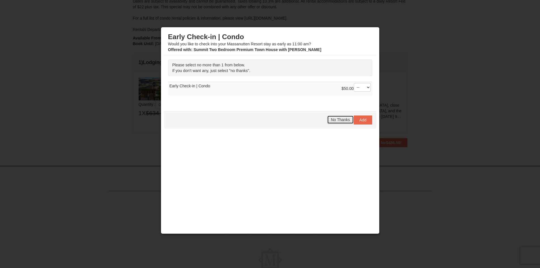
click at [341, 121] on span "No Thanks" at bounding box center [340, 119] width 19 height 5
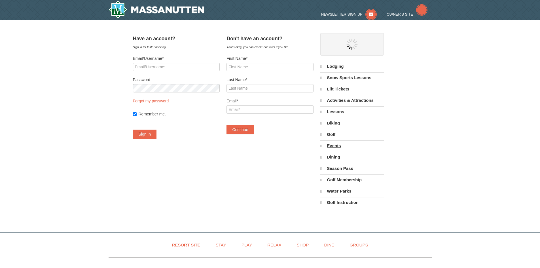
select select "10"
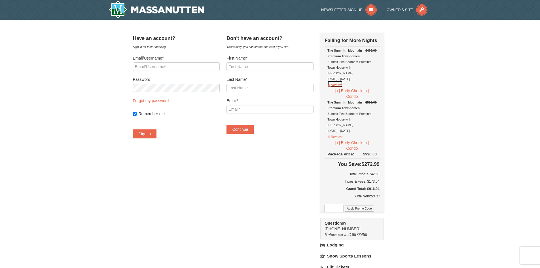
click at [338, 81] on button "Remove" at bounding box center [335, 84] width 15 height 7
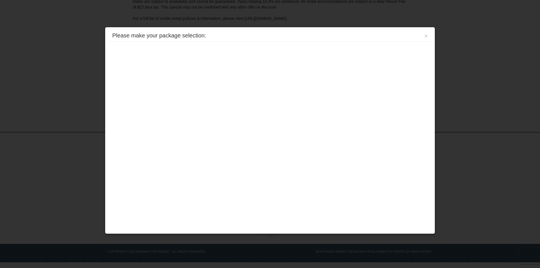
scroll to position [103, 0]
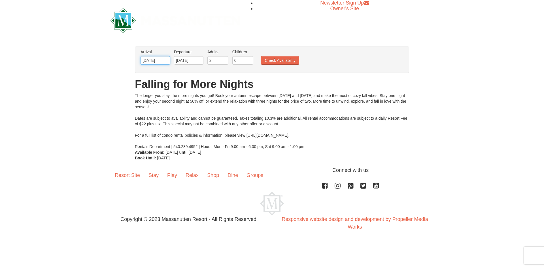
click at [169, 62] on input "10/31/2025" at bounding box center [155, 60] width 29 height 9
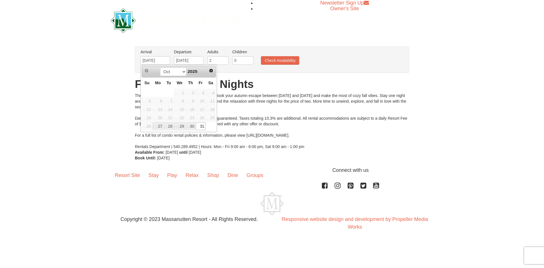
click at [212, 75] on link "Next" at bounding box center [211, 71] width 8 height 8
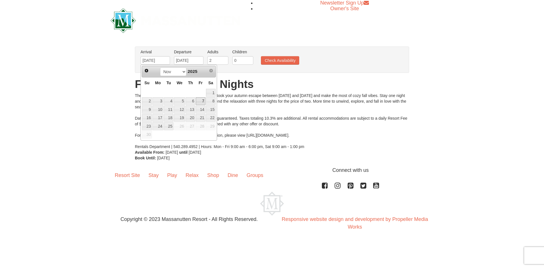
click at [202, 105] on link "7" at bounding box center [201, 101] width 10 height 8
type input "11/07/2025"
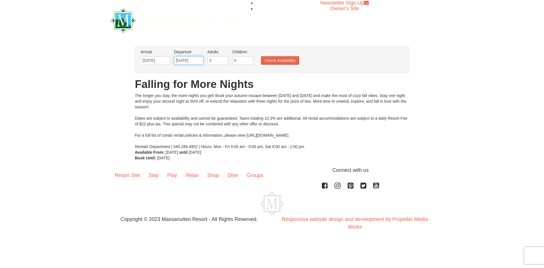
click at [197, 61] on input "11/07/2025" at bounding box center [188, 60] width 29 height 9
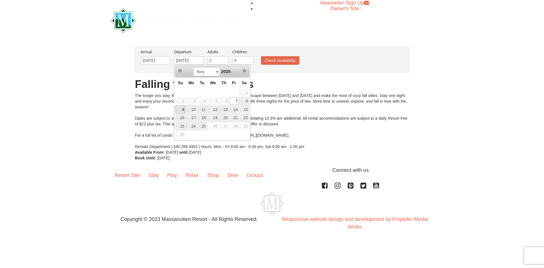
click at [182, 108] on link "9" at bounding box center [181, 109] width 10 height 8
type input "11/09/2025"
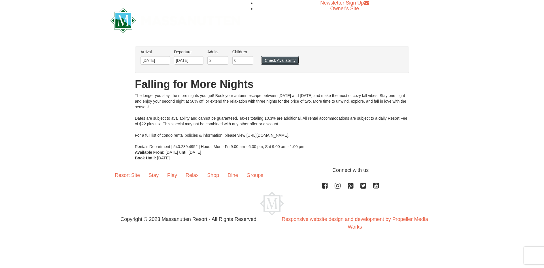
click at [276, 61] on button "Check Availability" at bounding box center [280, 60] width 38 height 9
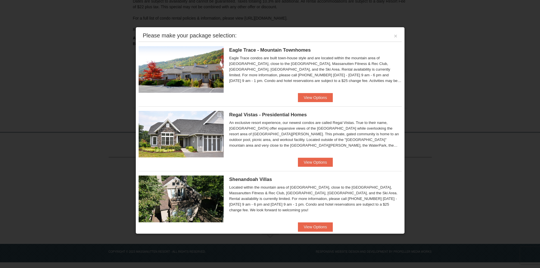
scroll to position [270, 0]
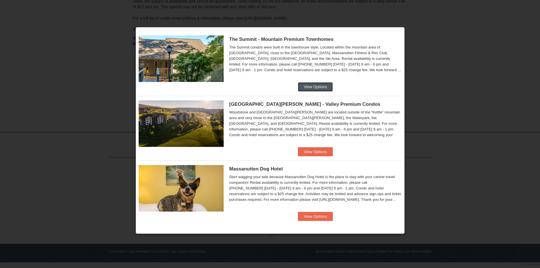
click at [306, 86] on button "View Options" at bounding box center [315, 86] width 35 height 9
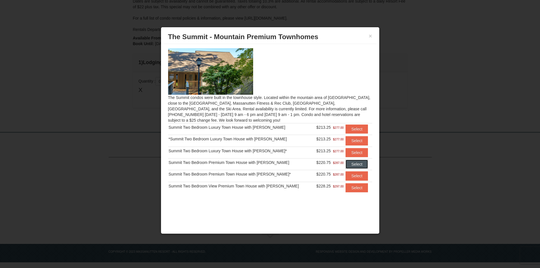
click at [346, 164] on button "Select" at bounding box center [357, 164] width 22 height 9
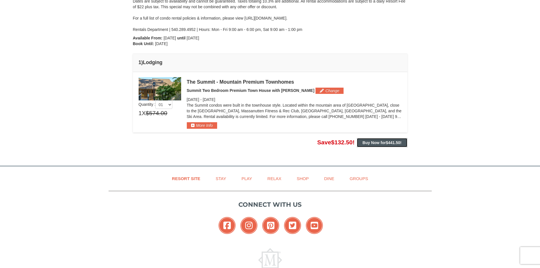
click at [381, 144] on strong "Buy Now for $441.50 !" at bounding box center [382, 142] width 39 height 5
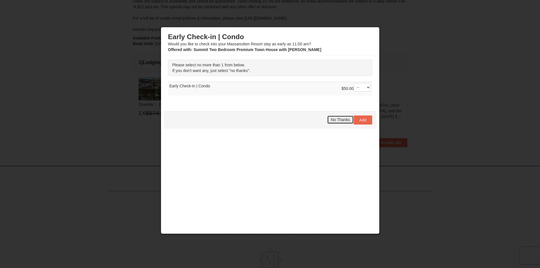
click at [344, 119] on span "No Thanks" at bounding box center [340, 119] width 19 height 5
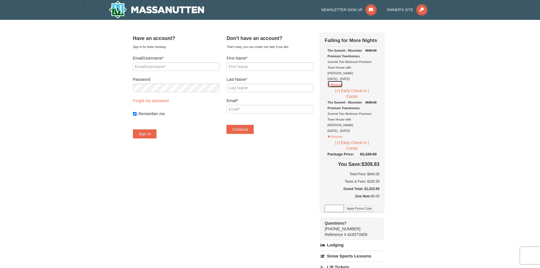
click at [340, 81] on button "Remove" at bounding box center [335, 84] width 15 height 7
